Goal: Task Accomplishment & Management: Use online tool/utility

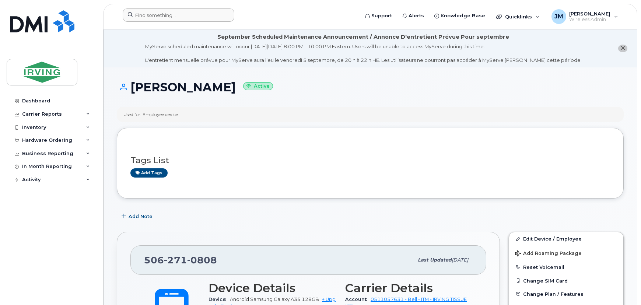
scroll to position [21, 0]
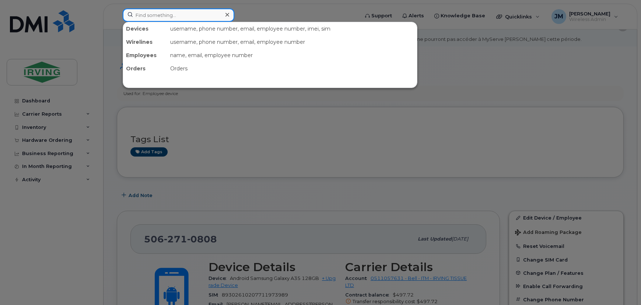
click at [190, 18] on input at bounding box center [179, 14] width 112 height 13
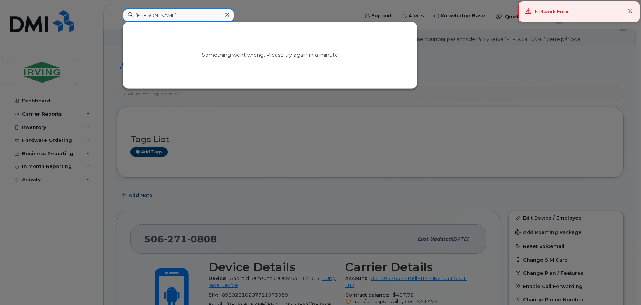
type input "[PERSON_NAME]"
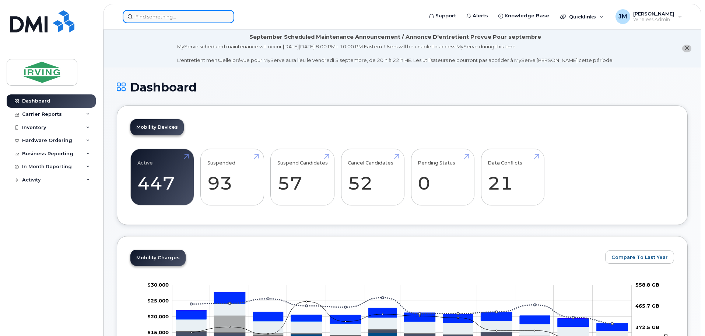
click at [179, 18] on input at bounding box center [179, 16] width 112 height 13
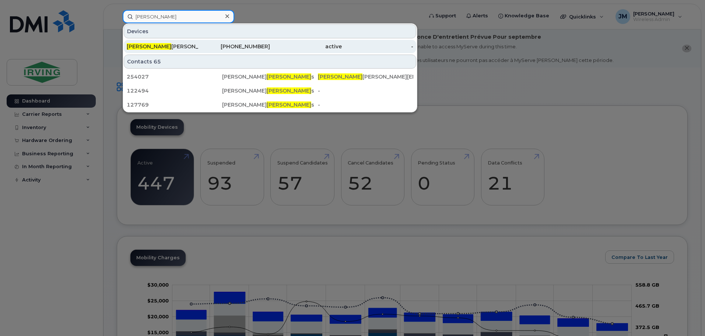
type input "walter"
click at [170, 47] on div "Walter Bursey" at bounding box center [163, 46] width 72 height 7
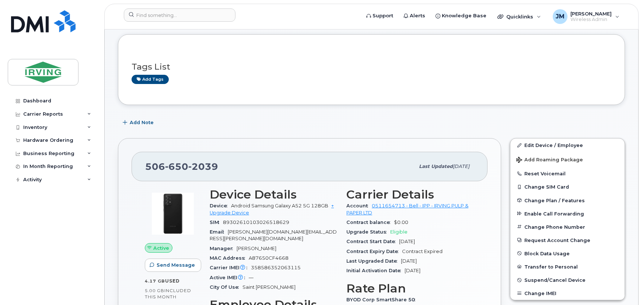
scroll to position [134, 0]
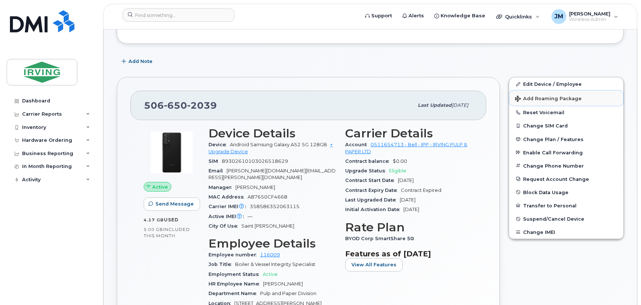
click at [560, 99] on span "Add Roaming Package" at bounding box center [548, 99] width 67 height 7
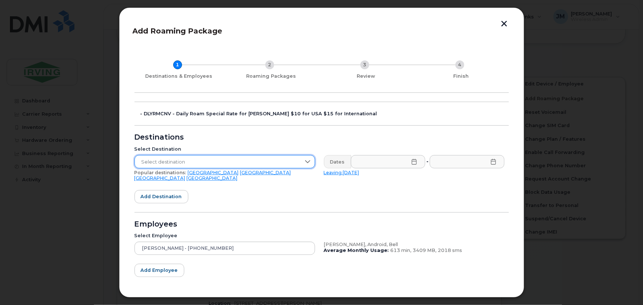
click at [270, 160] on span "Select destination" at bounding box center [218, 161] width 166 height 13
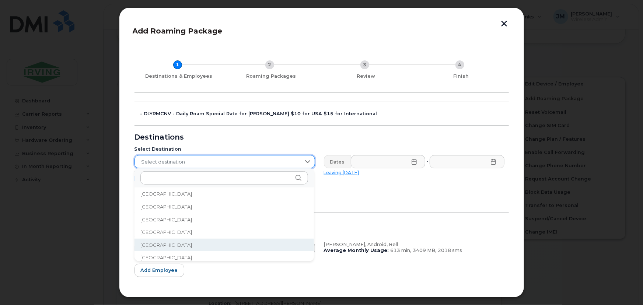
scroll to position [808, 0]
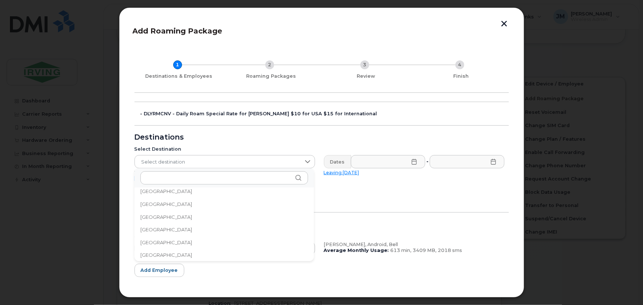
click at [153, 253] on span "Finland" at bounding box center [166, 255] width 52 height 7
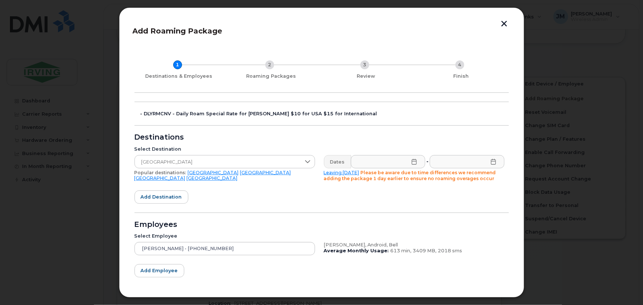
click at [413, 161] on icon at bounding box center [414, 162] width 5 height 6
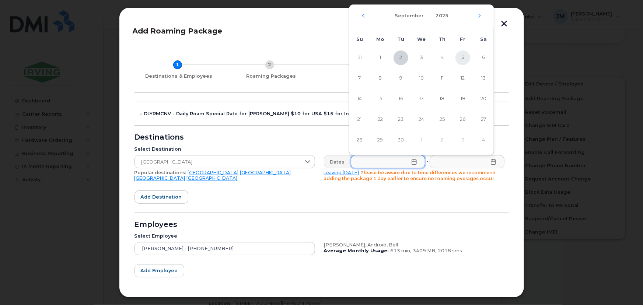
click at [464, 58] on span "5" at bounding box center [462, 57] width 15 height 15
type input "09/05/2025"
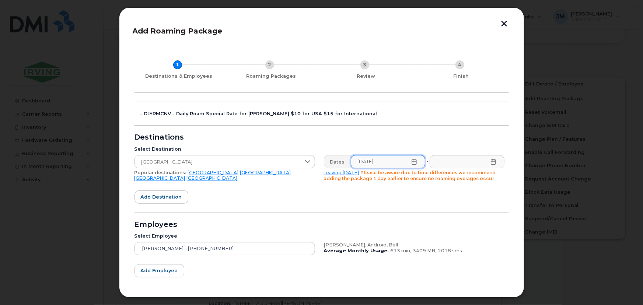
click at [492, 162] on icon at bounding box center [493, 162] width 6 height 6
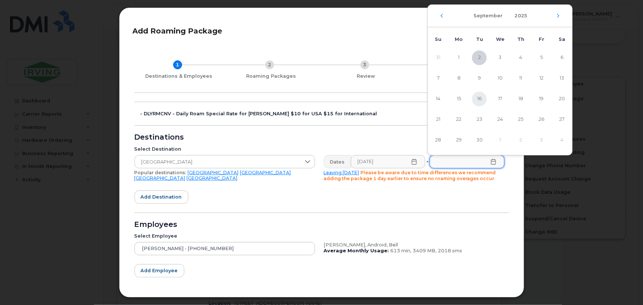
click at [480, 99] on span "16" at bounding box center [479, 99] width 15 height 15
type input "09/16/2025"
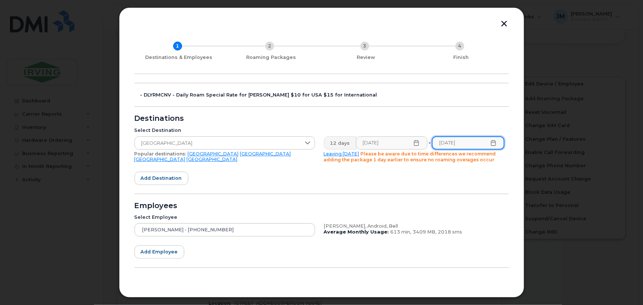
scroll to position [35, 0]
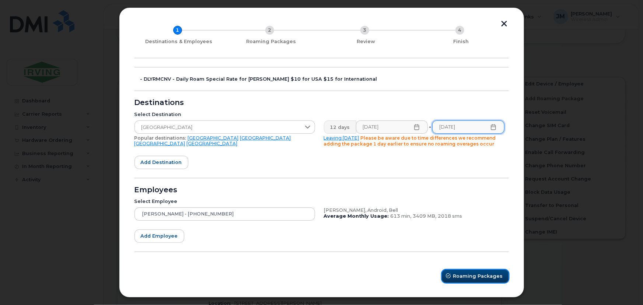
click at [465, 276] on span "Roaming Packages" at bounding box center [478, 276] width 50 height 7
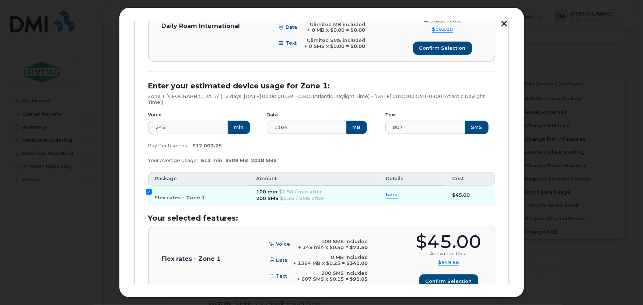
scroll to position [357, 0]
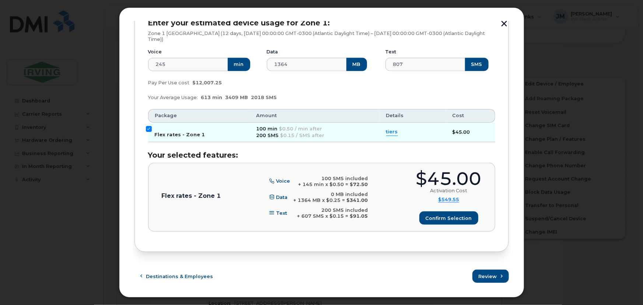
click at [147, 128] on input "Flex rates - Zone 1" at bounding box center [149, 129] width 6 height 6
checkbox input "false"
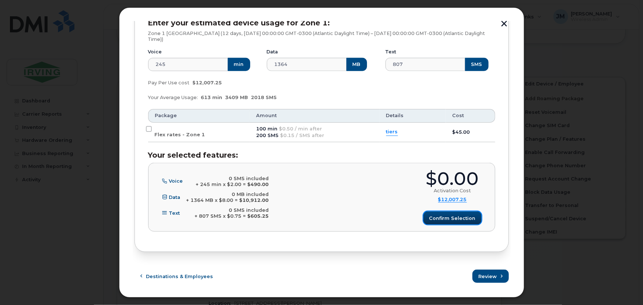
click at [458, 215] on span "Confirm selection" at bounding box center [452, 218] width 46 height 7
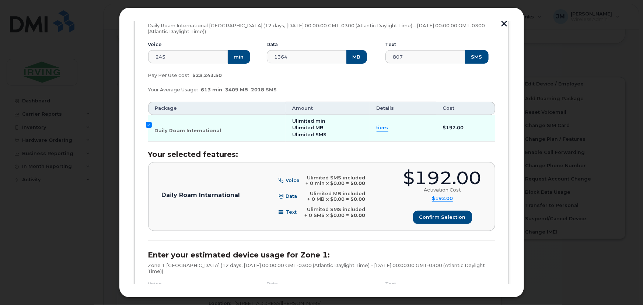
scroll to position [123, 0]
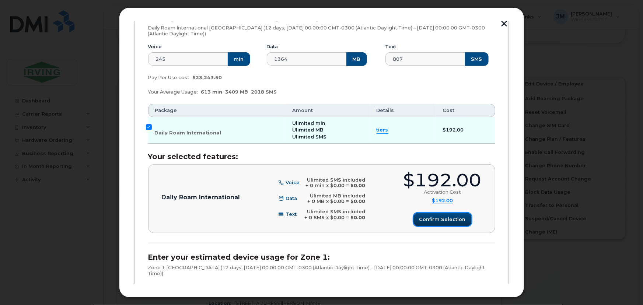
click at [450, 221] on span "Confirm selection" at bounding box center [442, 219] width 46 height 7
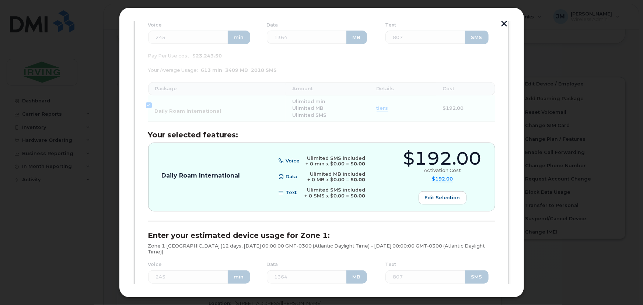
scroll to position [157, 0]
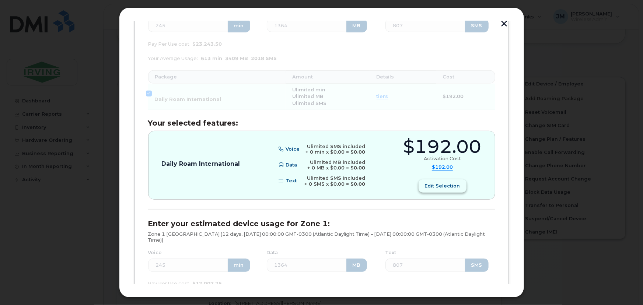
click at [436, 188] on span "Edit selection" at bounding box center [442, 185] width 35 height 7
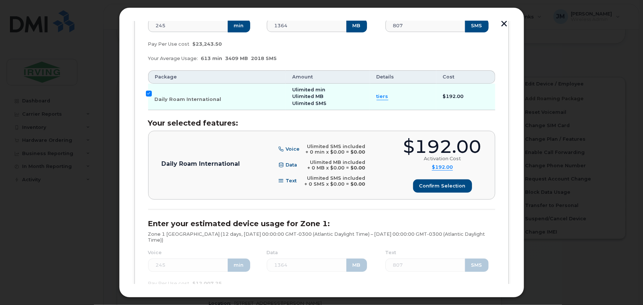
click at [377, 97] on span "tiers" at bounding box center [383, 96] width 12 height 7
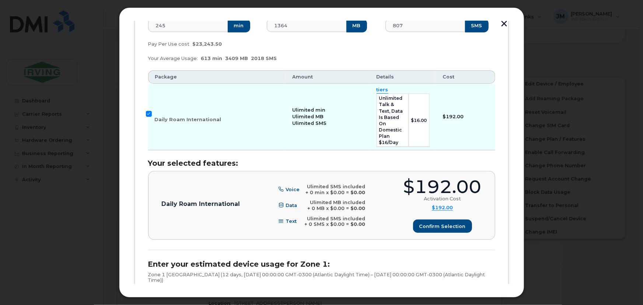
click at [379, 90] on span "tiers" at bounding box center [383, 90] width 12 height 7
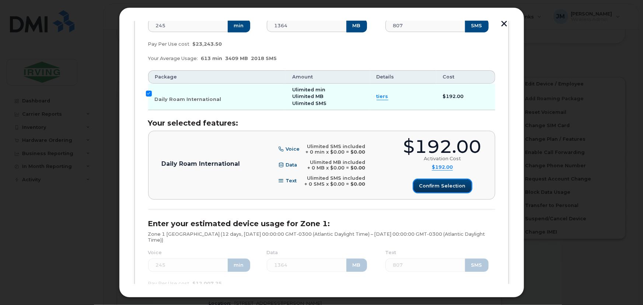
click at [455, 181] on button "Confirm selection" at bounding box center [442, 185] width 58 height 13
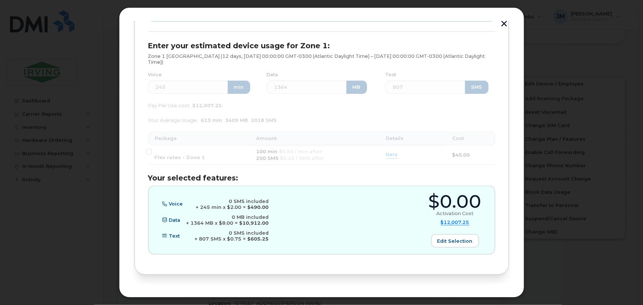
scroll to position [357, 0]
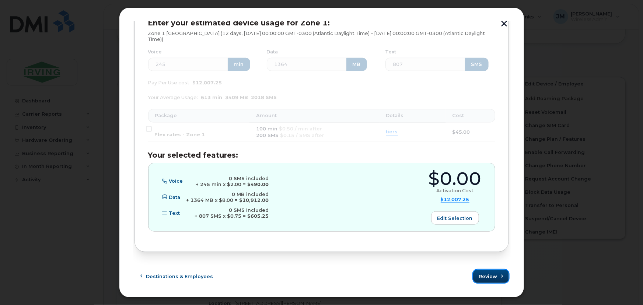
click at [484, 277] on span "Review" at bounding box center [488, 276] width 18 height 7
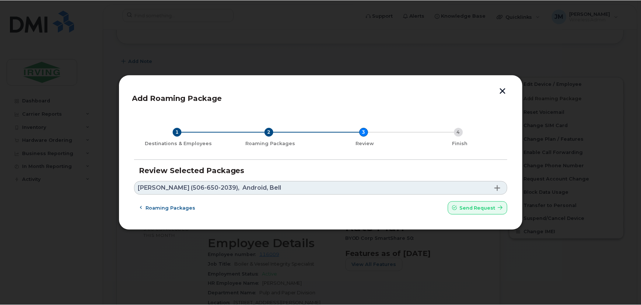
scroll to position [0, 0]
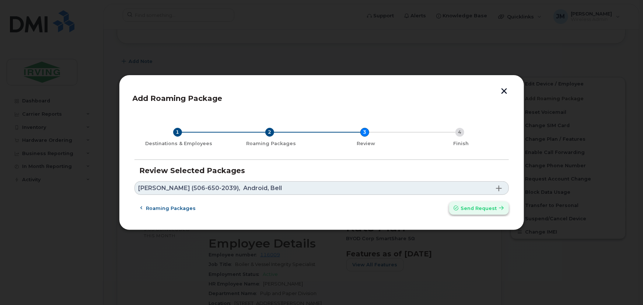
click at [478, 207] on span "Send request" at bounding box center [479, 208] width 36 height 7
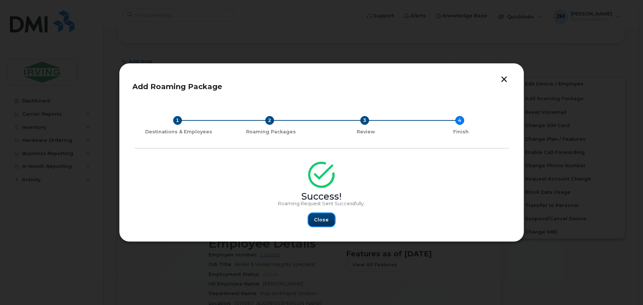
click at [325, 221] on span "Close" at bounding box center [321, 219] width 15 height 7
